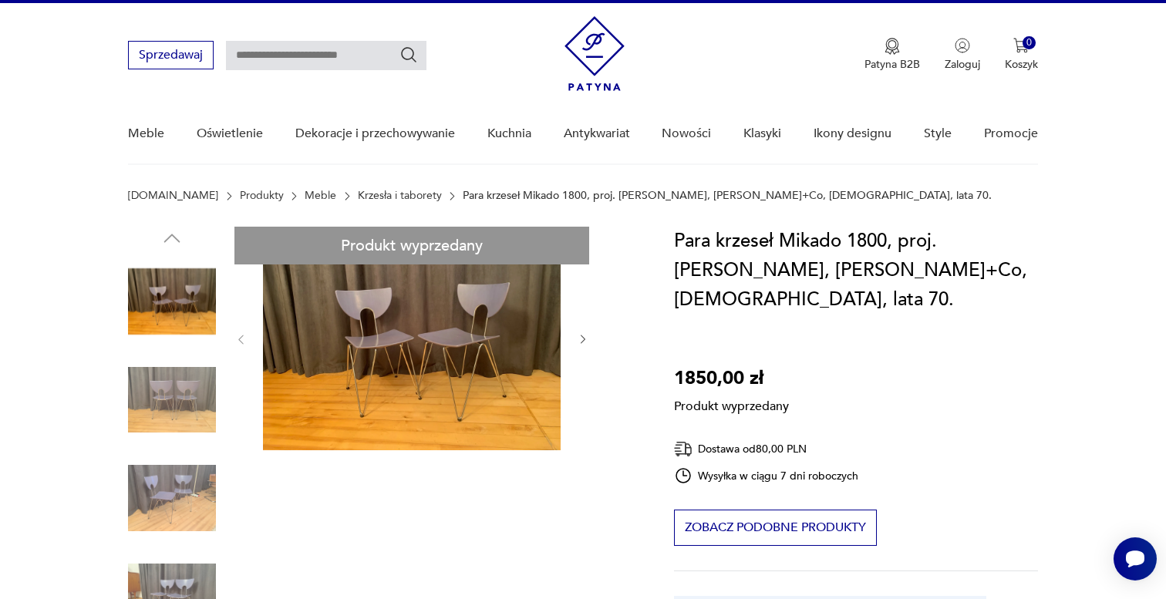
scroll to position [27, 0]
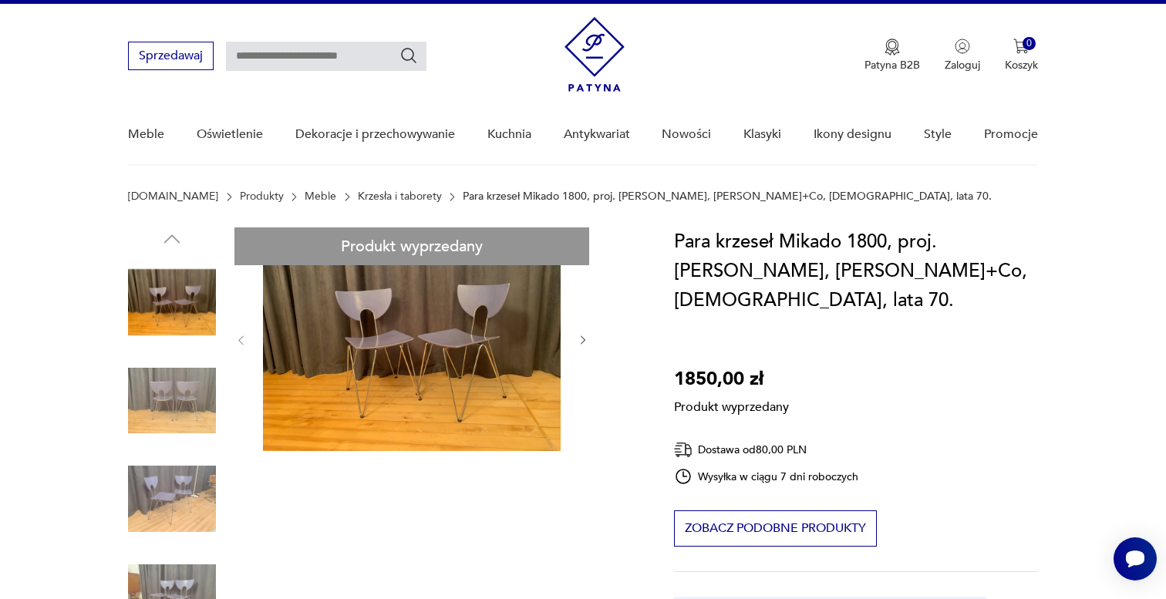
click at [358, 192] on link "Krzesła i taborety" at bounding box center [400, 196] width 84 height 12
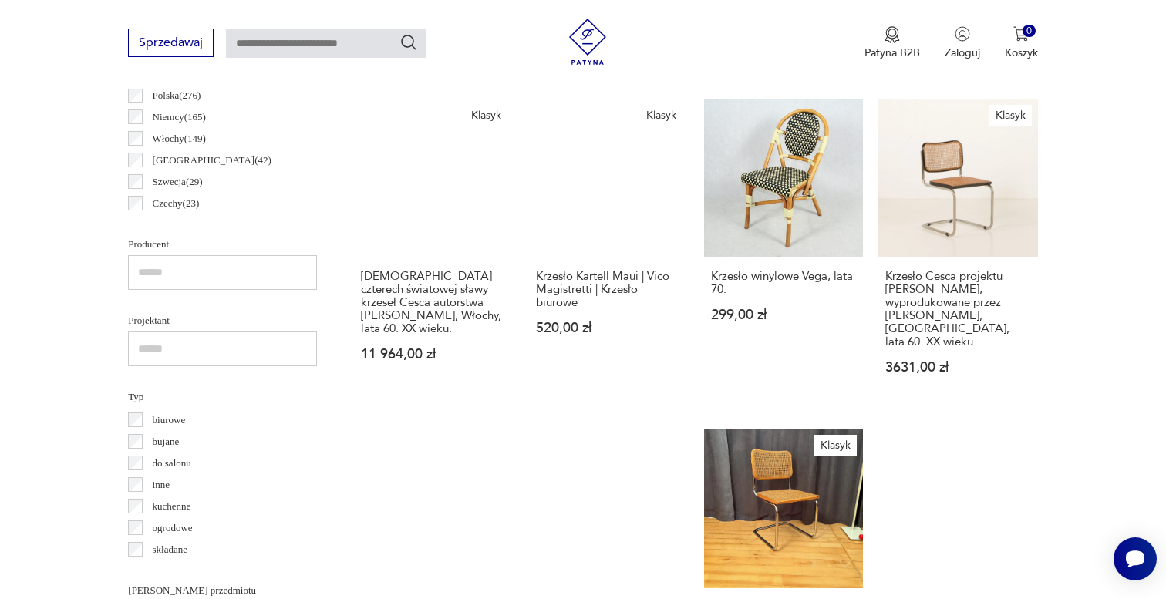
scroll to position [884, 0]
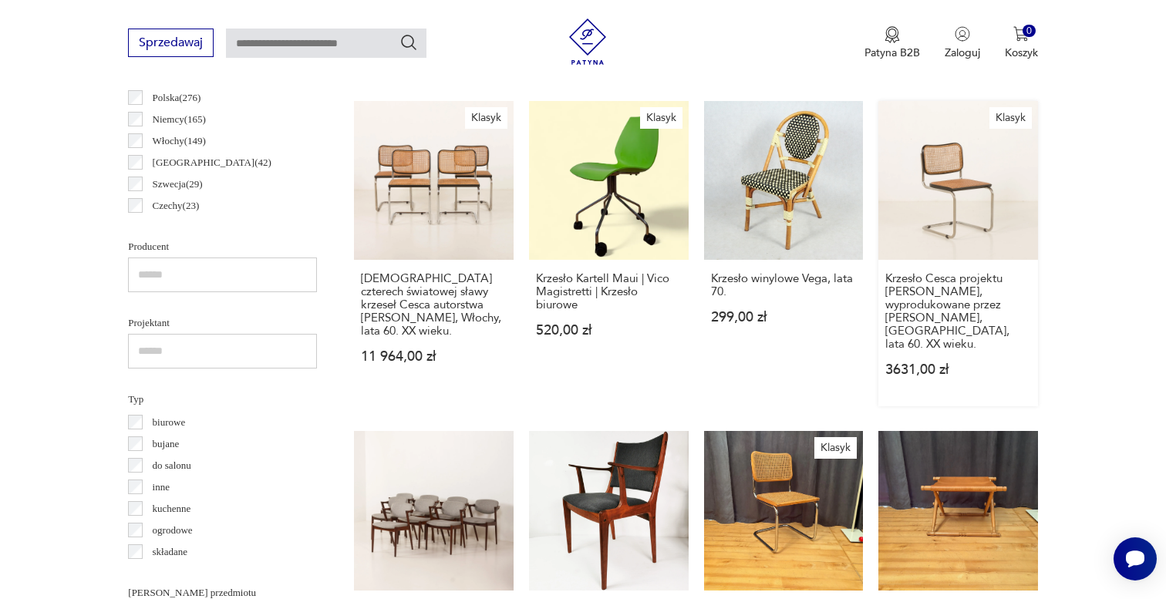
click at [924, 183] on link "[PERSON_NAME] Cesca projektu [PERSON_NAME], wyprodukowane przez [PERSON_NAME], …" at bounding box center [958, 254] width 160 height 306
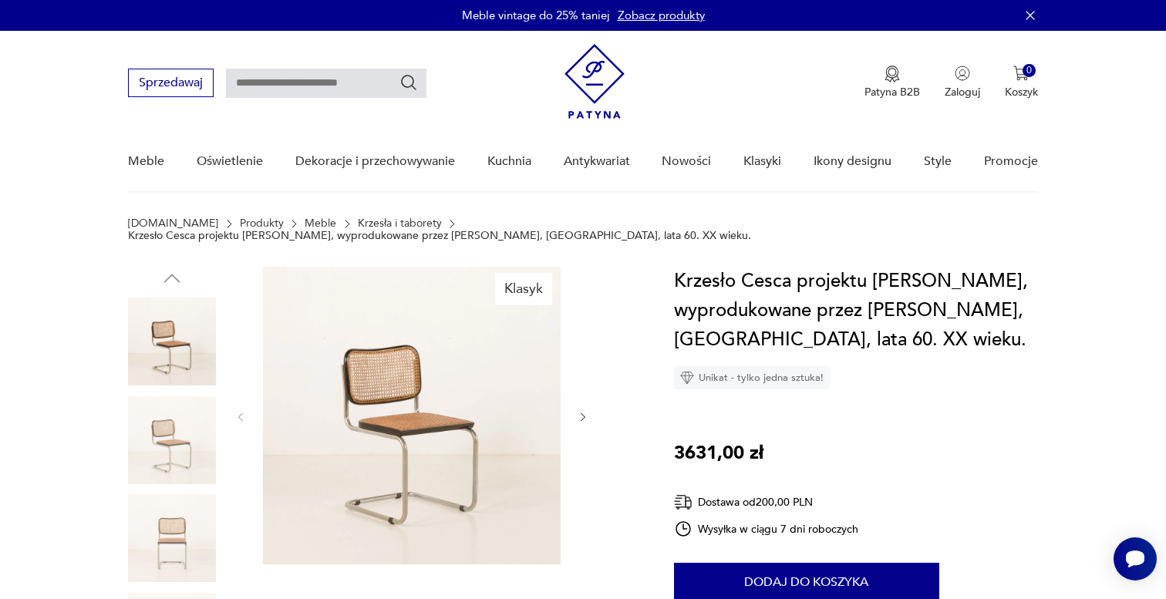
click at [351, 396] on img at bounding box center [412, 416] width 298 height 298
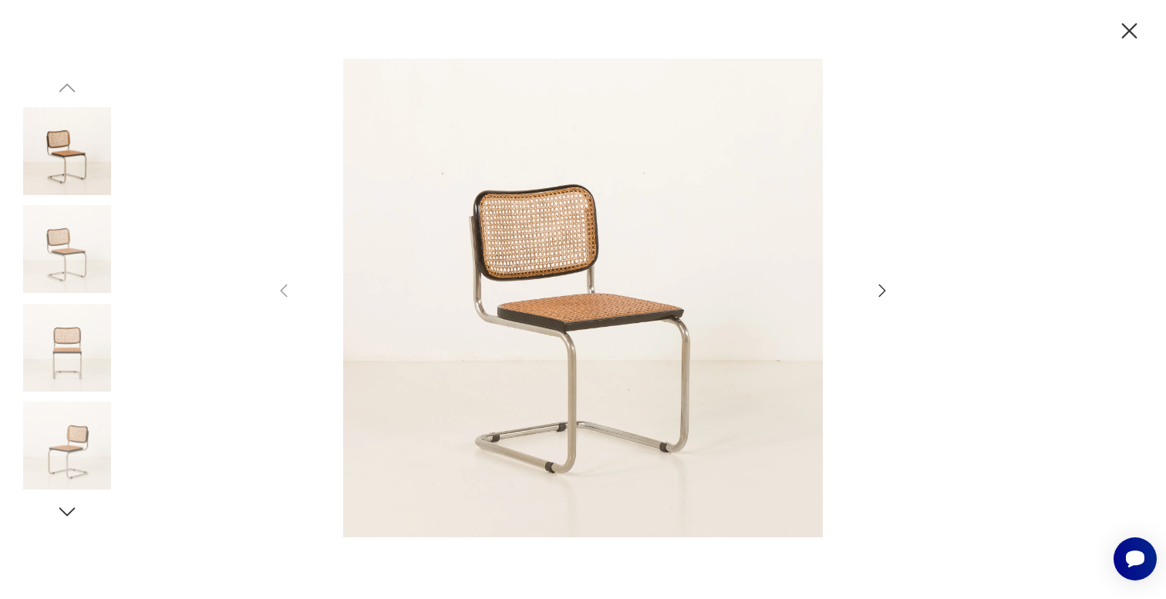
click at [1126, 33] on icon "button" at bounding box center [1129, 30] width 15 height 15
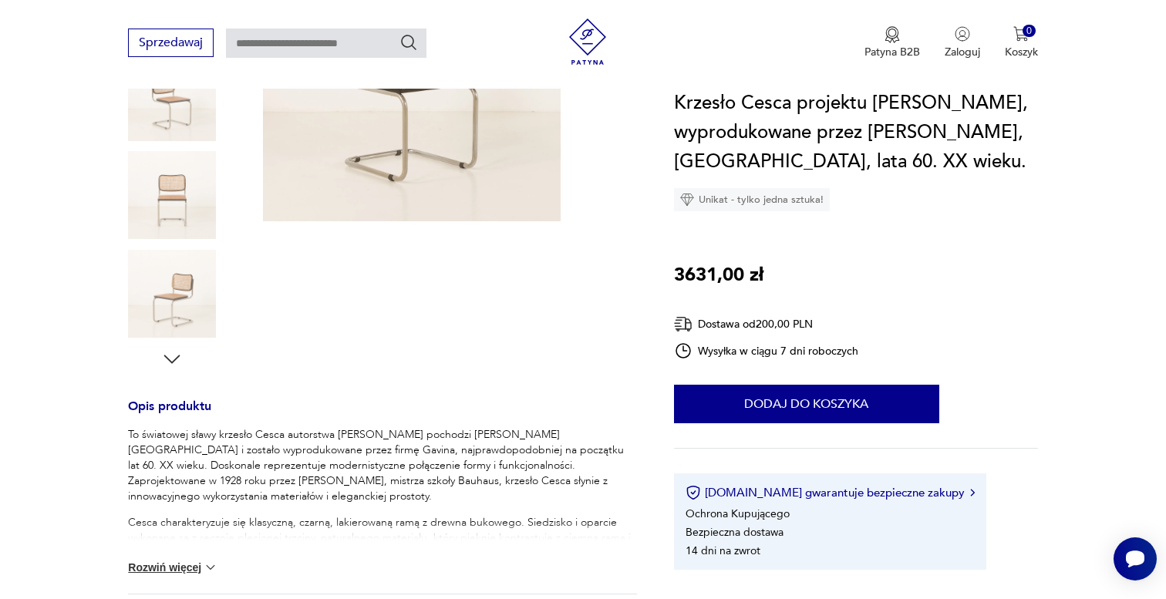
scroll to position [344, 0]
drag, startPoint x: 129, startPoint y: 456, endPoint x: 389, endPoint y: 457, distance: 260.6
click at [389, 458] on p "To światowej sławy krzesło Cesca autorstwa [PERSON_NAME] pochodzi [PERSON_NAME]…" at bounding box center [382, 464] width 509 height 77
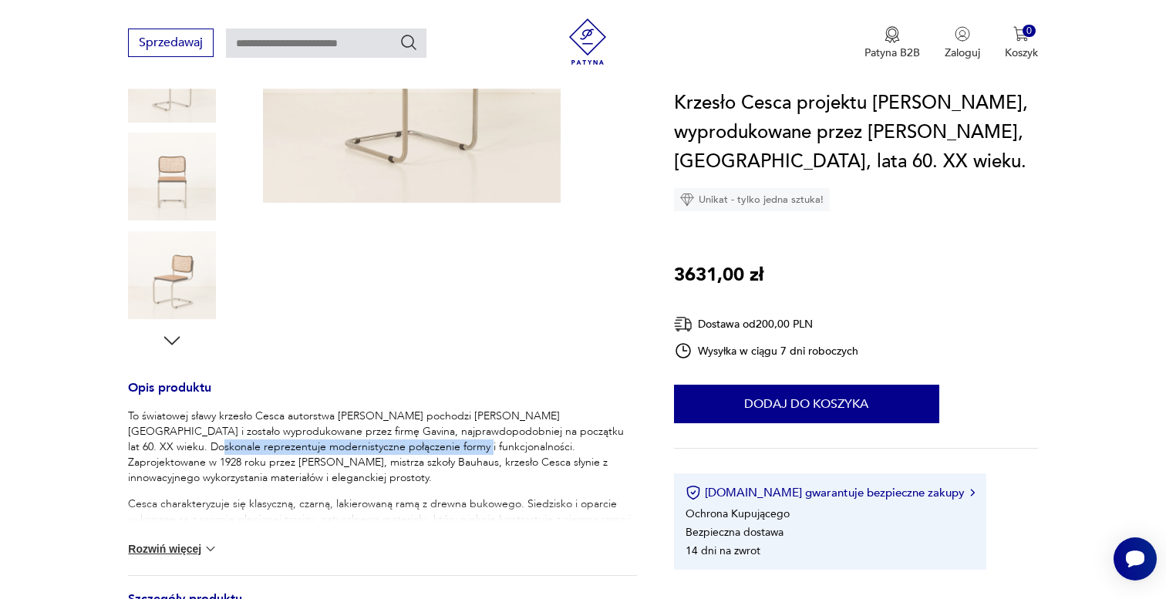
scroll to position [362, 0]
click at [389, 457] on div "To światowej sławy krzesło Cesca autorstwa [PERSON_NAME] pochodzi [PERSON_NAME]…" at bounding box center [382, 557] width 509 height 299
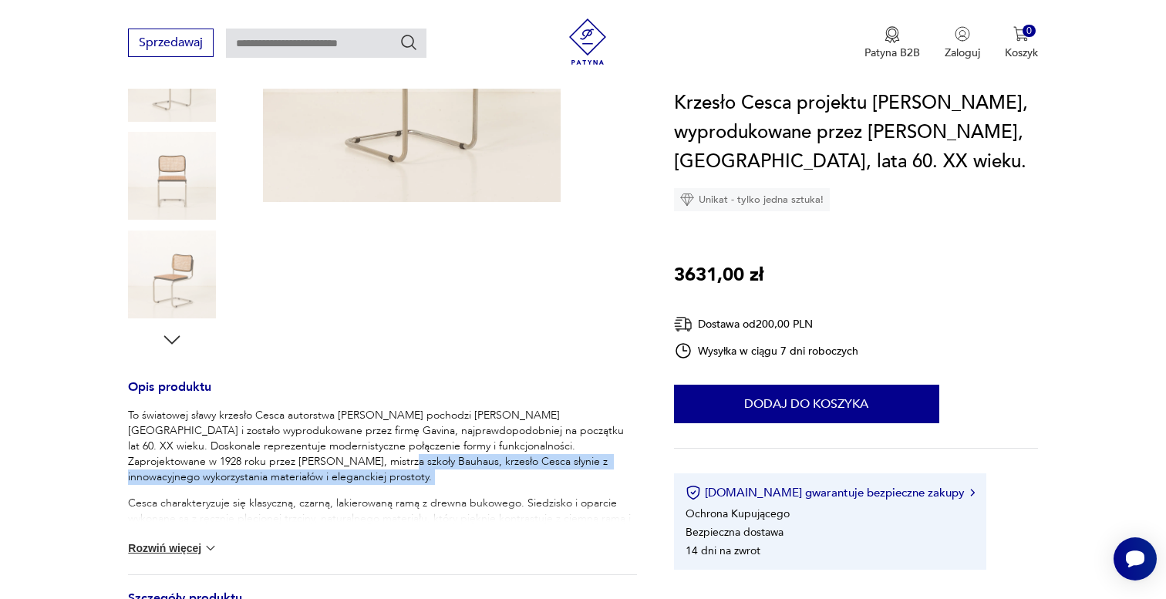
drag, startPoint x: 247, startPoint y: 450, endPoint x: 628, endPoint y: 460, distance: 381.8
click at [628, 460] on div "To światowej sławy krzesło Cesca autorstwa [PERSON_NAME] pochodzi [PERSON_NAME]…" at bounding box center [382, 557] width 509 height 299
click at [170, 540] on button "Rozwiń więcej" at bounding box center [172, 547] width 89 height 15
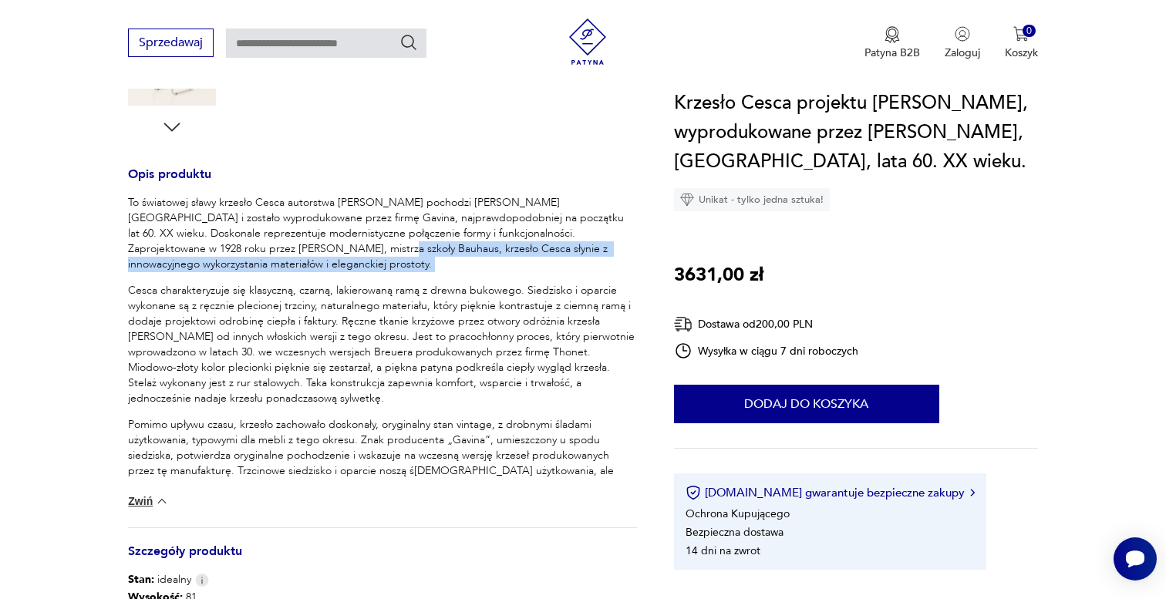
scroll to position [576, 0]
